Goal: Task Accomplishment & Management: Manage account settings

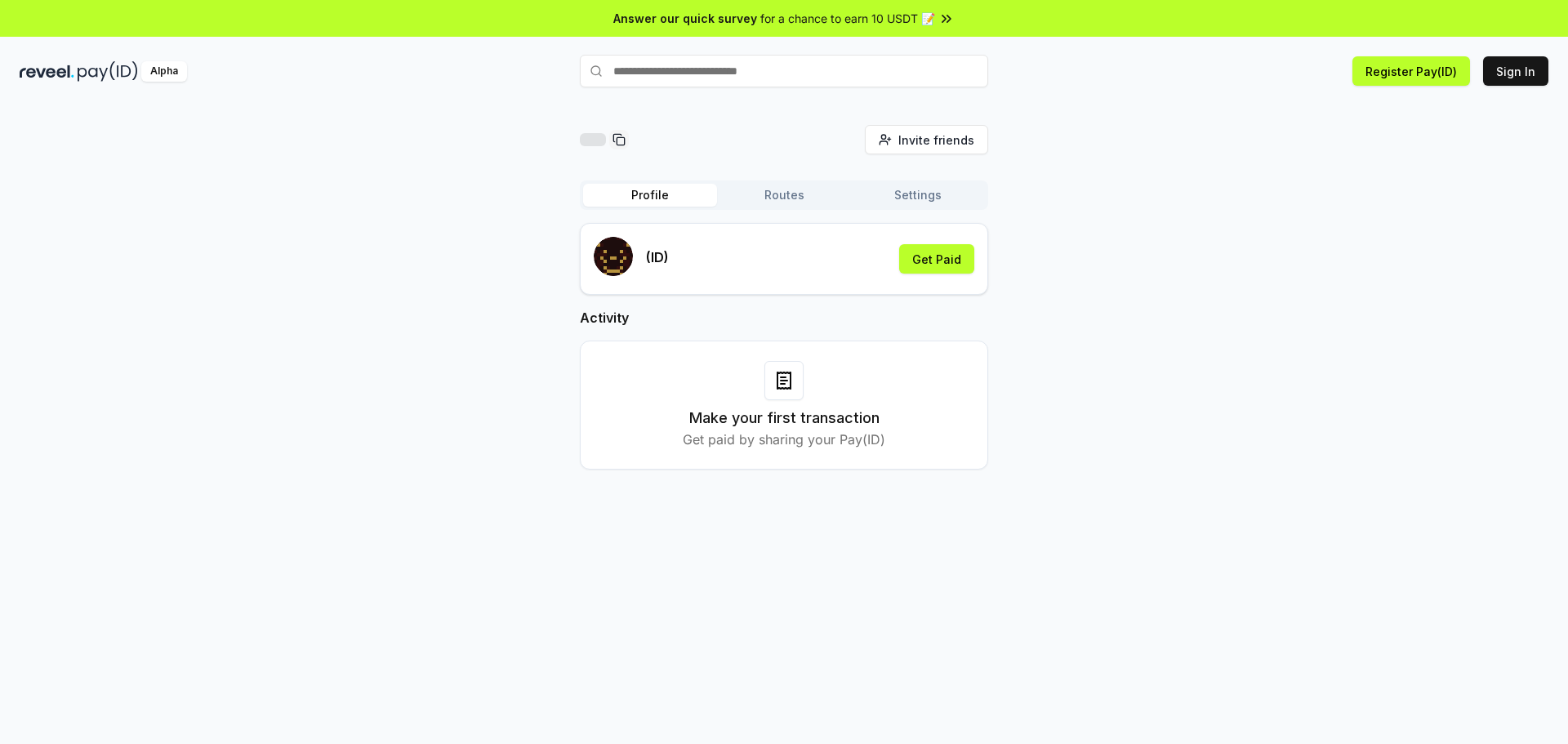
click at [766, 70] on input "text" at bounding box center [784, 72] width 408 height 33
click at [748, 107] on div "Invite friends Invite Profile Routes Settings (ID) Get Paid Activity Make your …" at bounding box center [784, 441] width 1568 height 698
click at [774, 78] on input "text" at bounding box center [784, 72] width 408 height 33
click at [1007, 131] on div "Invite friends Invite Profile Routes Settings (ID) Get Paid Activity Make your …" at bounding box center [784, 310] width 1529 height 370
click at [757, 199] on button "Routes" at bounding box center [784, 195] width 134 height 23
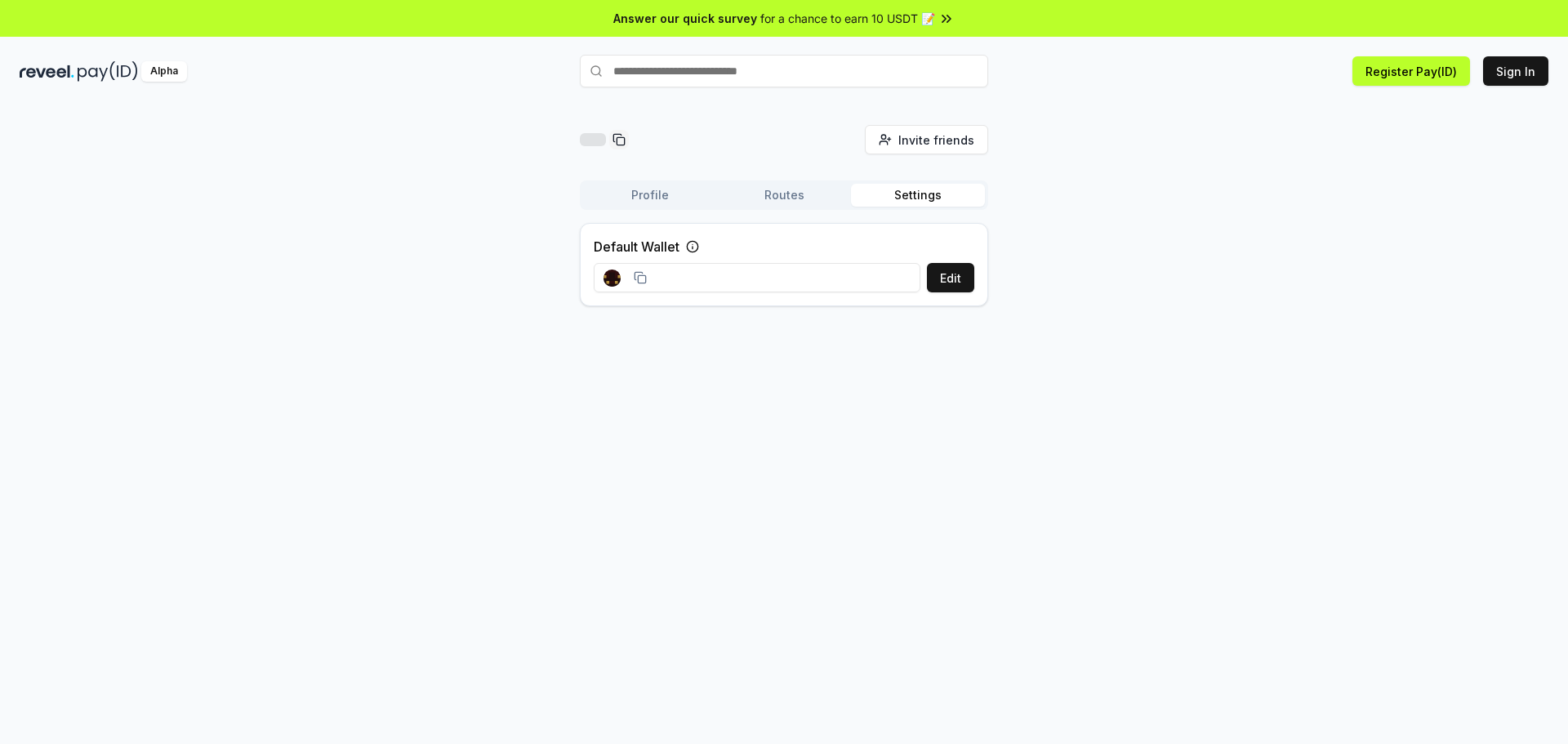
click at [886, 204] on button "Settings" at bounding box center [918, 195] width 134 height 23
click at [778, 188] on button "Routes" at bounding box center [784, 195] width 134 height 23
click at [1383, 70] on button "Register Pay(ID)" at bounding box center [1412, 71] width 118 height 29
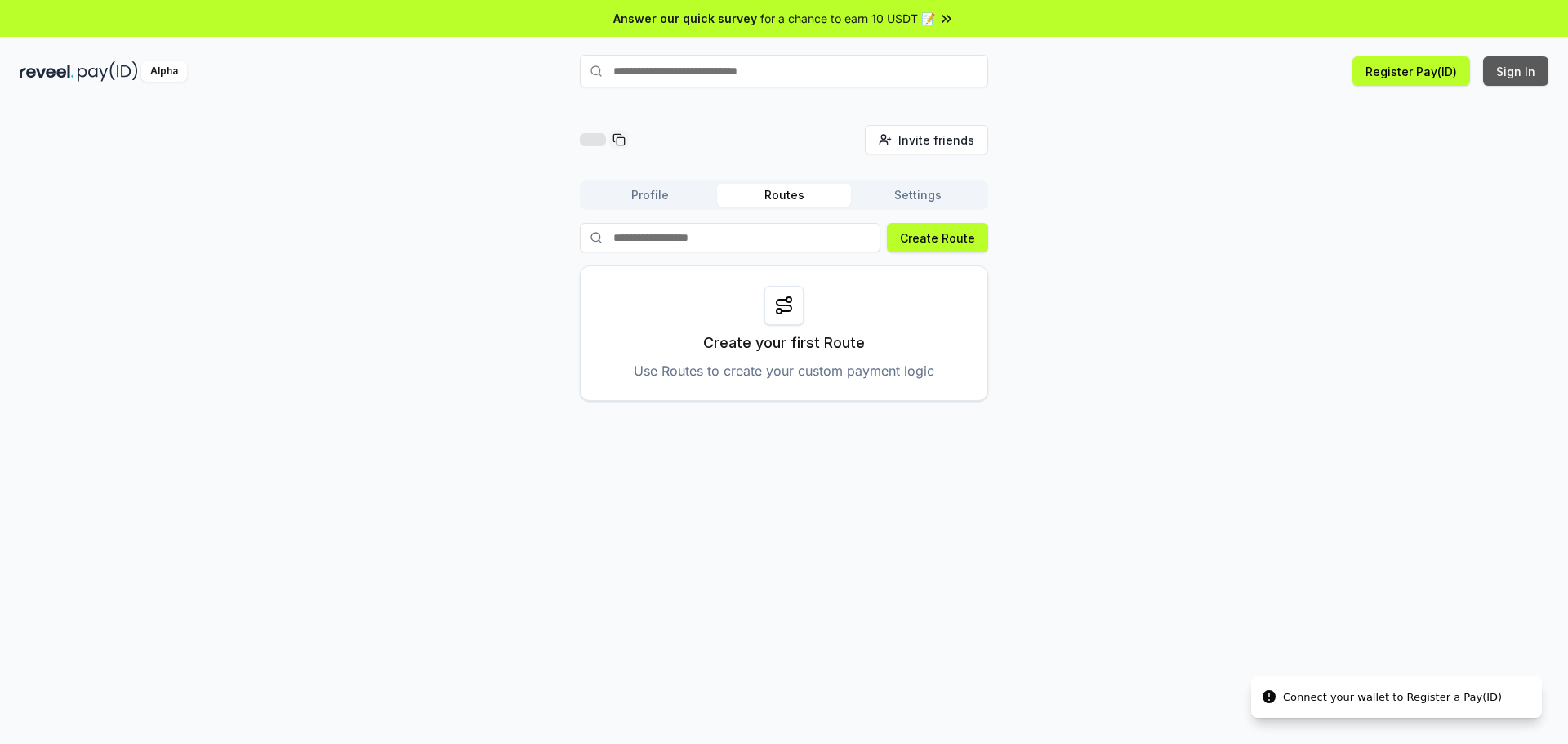
click at [1517, 79] on button "Sign In" at bounding box center [1516, 71] width 65 height 29
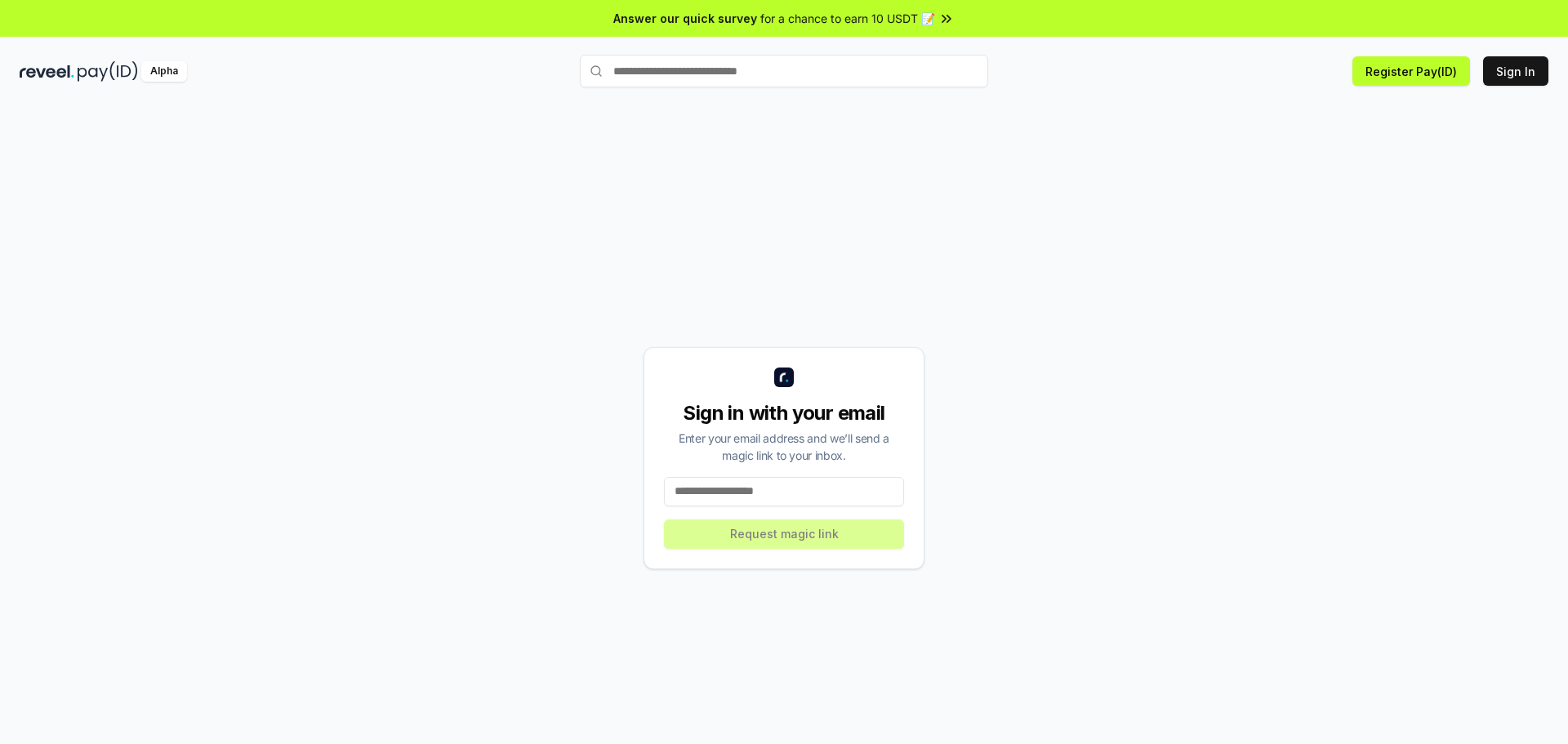
click at [781, 489] on input at bounding box center [784, 491] width 240 height 29
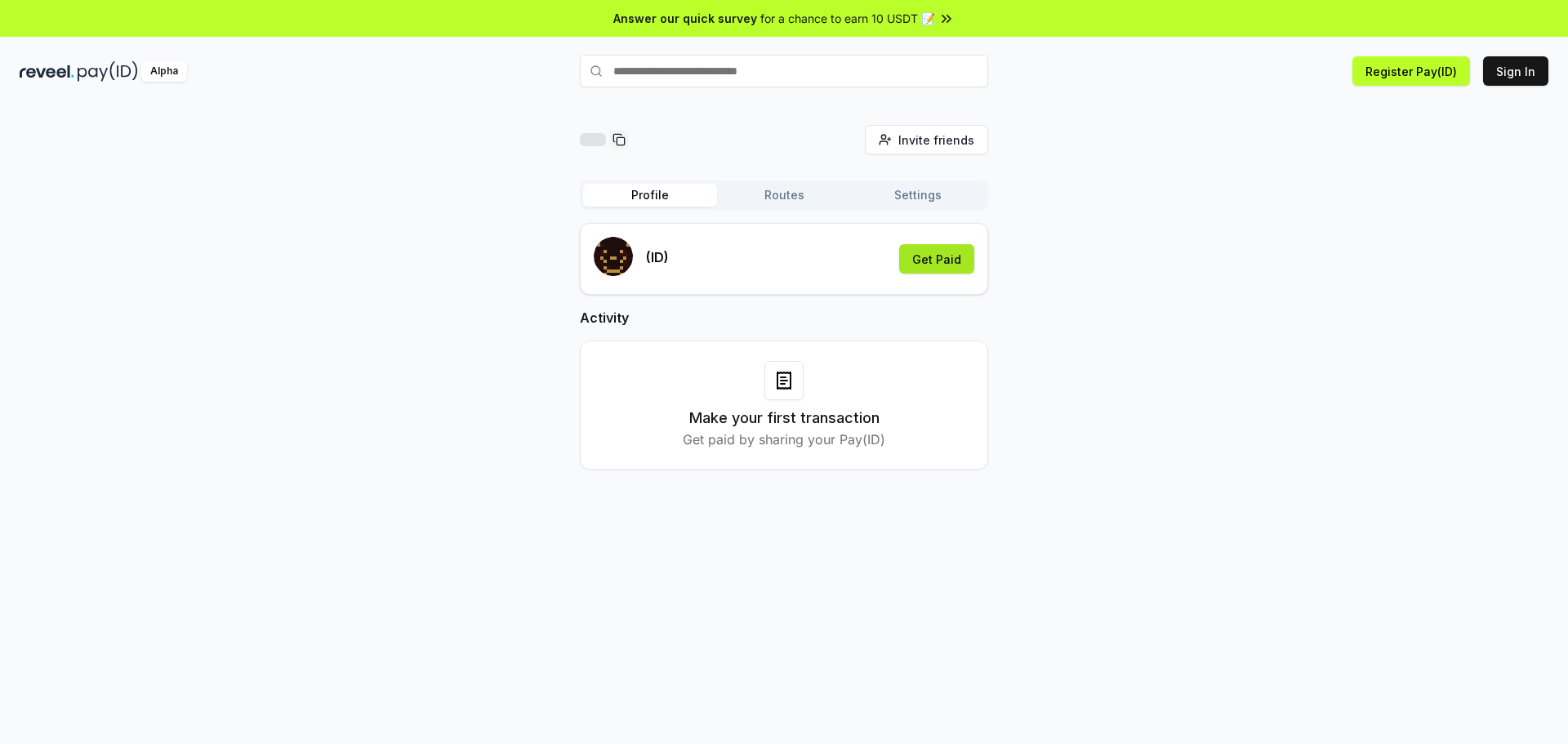
click at [933, 261] on button "Get Paid" at bounding box center [937, 259] width 75 height 29
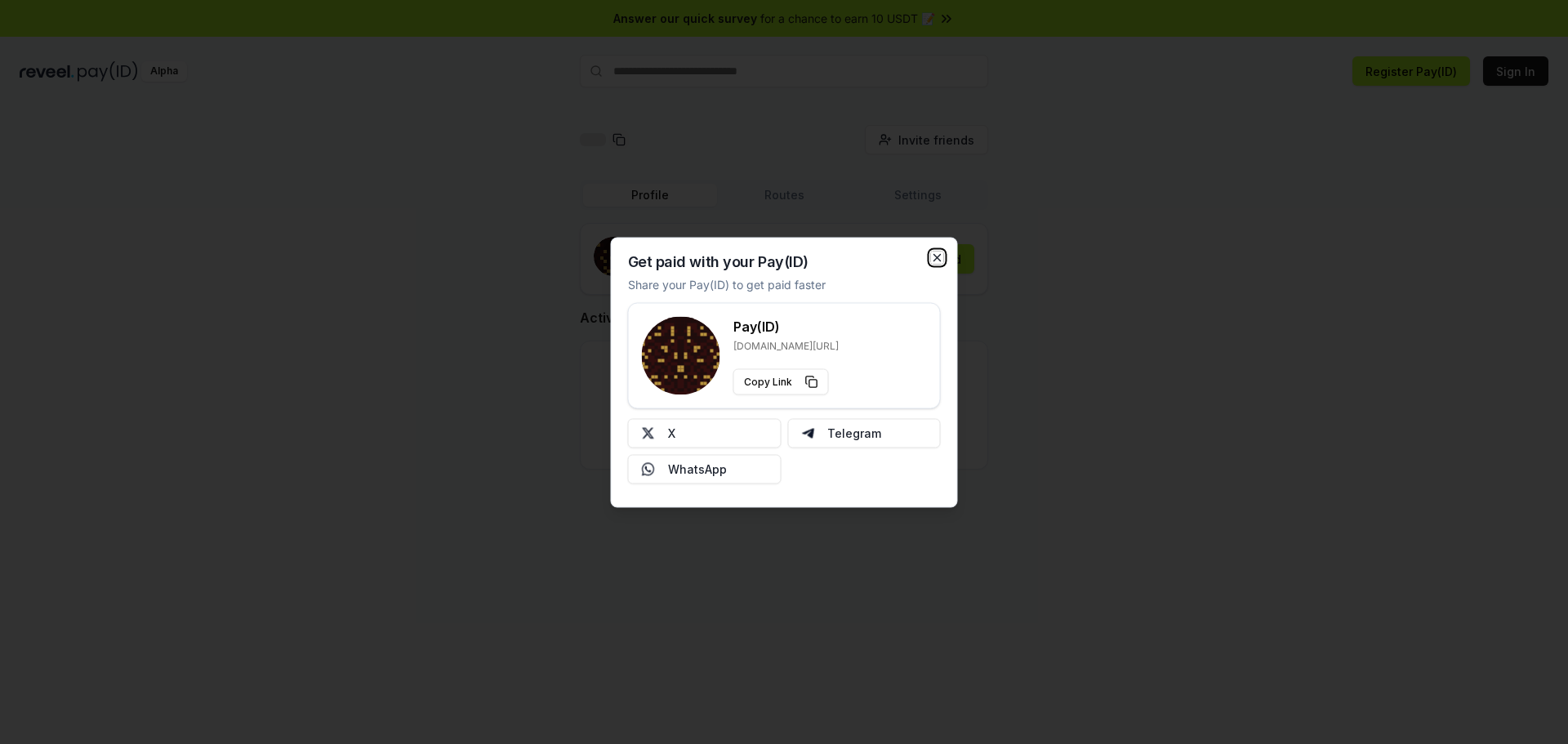
click at [937, 261] on icon "button" at bounding box center [937, 257] width 13 height 13
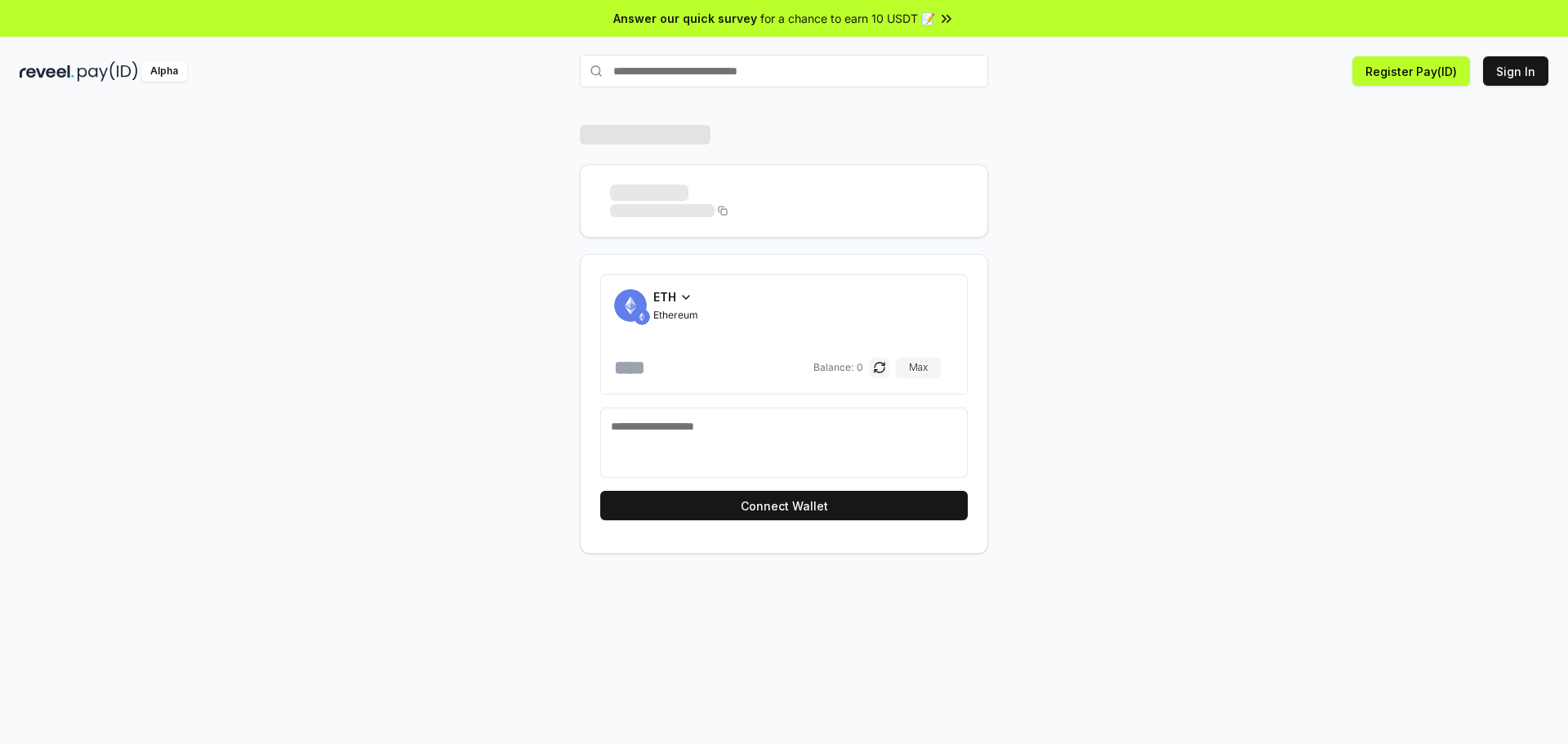
click at [1083, 310] on div "ETH Ethereum Balance: 0 Max Connect Wallet" at bounding box center [784, 339] width 981 height 429
